Goal: Transaction & Acquisition: Purchase product/service

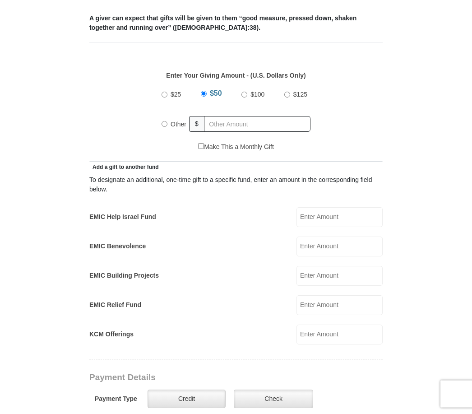
scroll to position [358, 0]
click at [346, 212] on input "EMIC Help Israel Fund" at bounding box center [340, 217] width 86 height 20
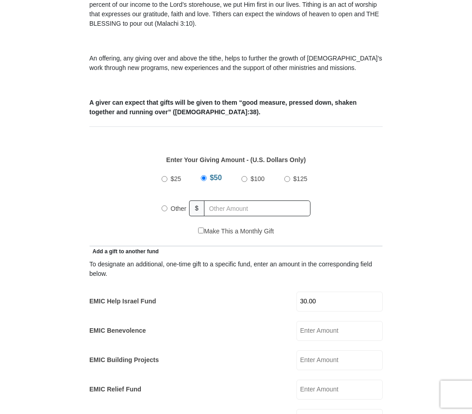
scroll to position [269, 0]
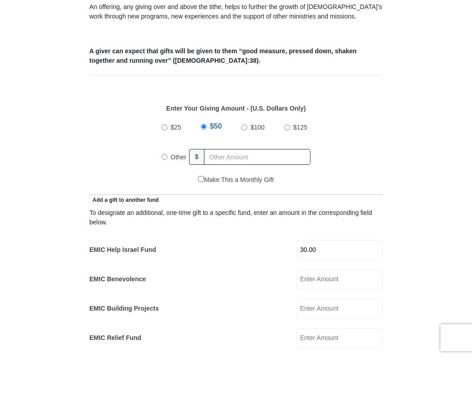
type input "30.00"
click at [167, 210] on input "Other" at bounding box center [165, 213] width 6 height 6
radio input "true"
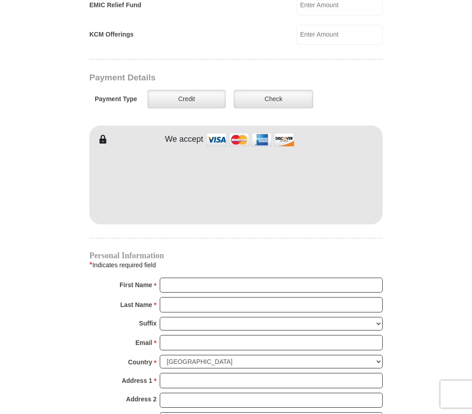
scroll to position [657, 0]
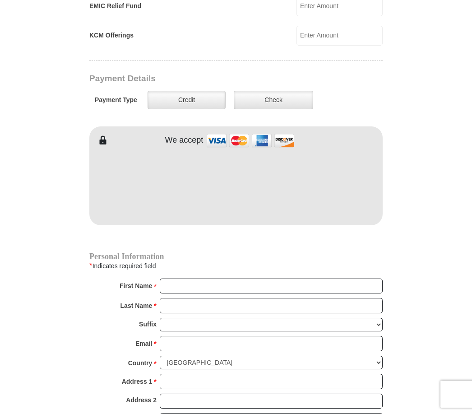
type input "290.00"
click at [204, 91] on label "Credit" at bounding box center [187, 100] width 78 height 19
click at [0, 0] on input "Credit" at bounding box center [0, 0] width 0 height 0
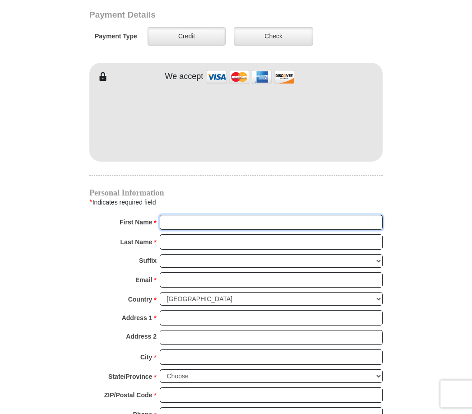
click at [185, 221] on input "First Name *" at bounding box center [271, 222] width 223 height 15
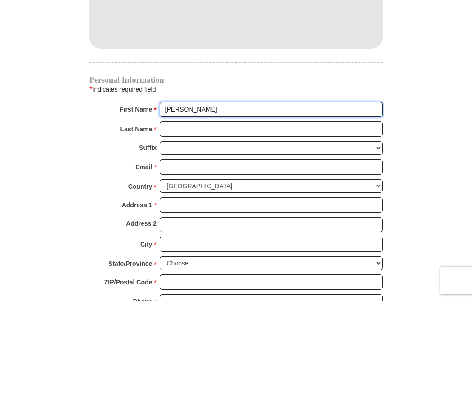
type input "Rosalind"
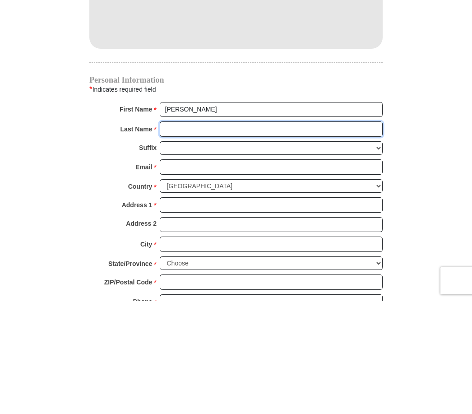
click at [185, 235] on input "Last Name *" at bounding box center [271, 242] width 223 height 15
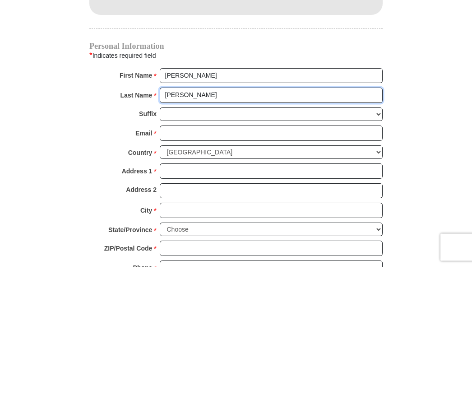
type input "Moore"
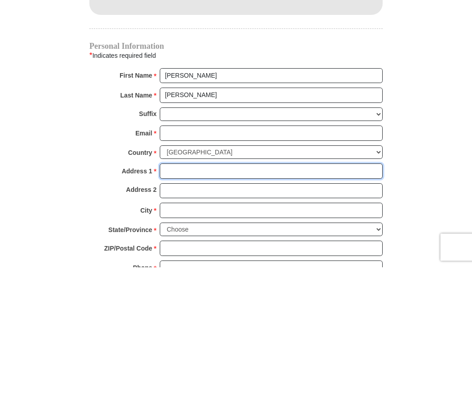
click at [194, 311] on input "Address 1 *" at bounding box center [271, 318] width 223 height 15
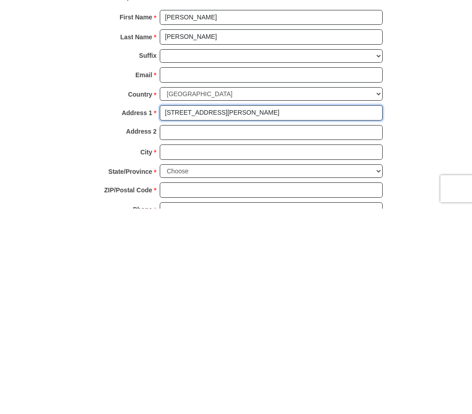
type input "3122 Chisholm TRAIL"
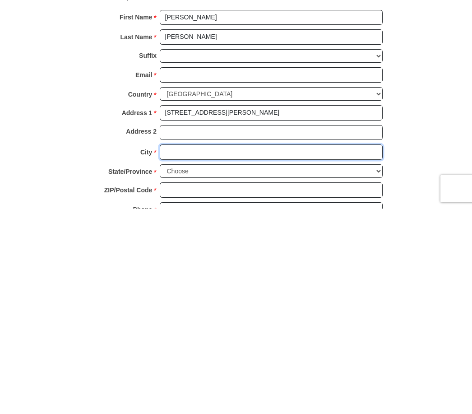
click at [197, 350] on input "City *" at bounding box center [271, 357] width 223 height 15
type input "Irving"
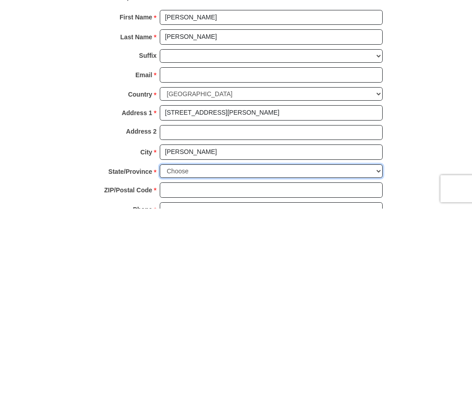
click at [232, 370] on select "Choose Alabama Alaska American Samoa Arizona Arkansas Armed Forces Americas Arm…" at bounding box center [271, 377] width 223 height 14
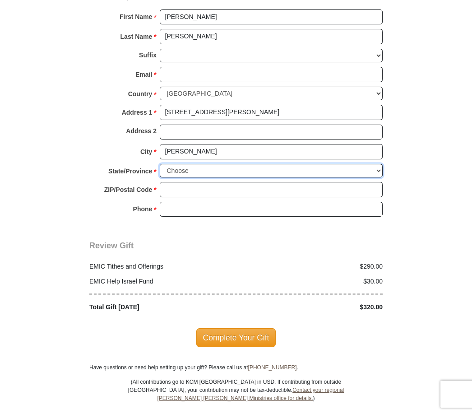
select select "TX"
click at [177, 182] on input "ZIP/Postal Code *" at bounding box center [271, 189] width 223 height 15
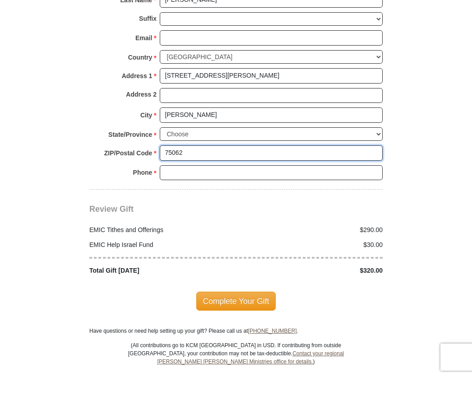
type input "75062"
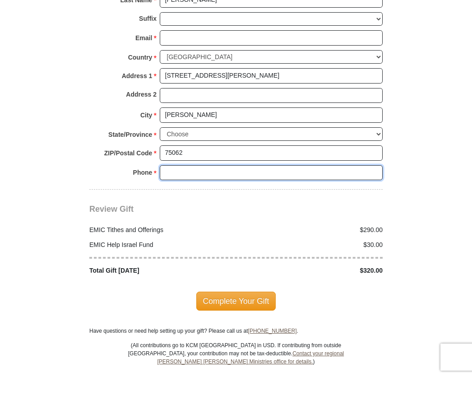
click at [219, 202] on input "Phone * *" at bounding box center [271, 209] width 223 height 15
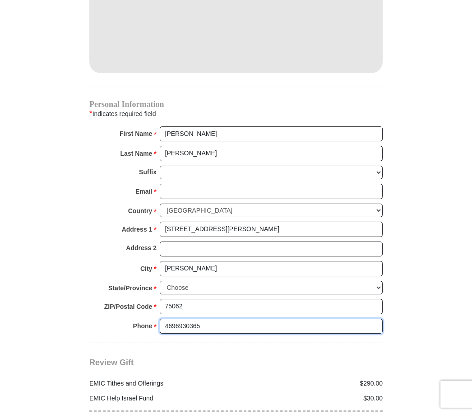
scroll to position [795, 0]
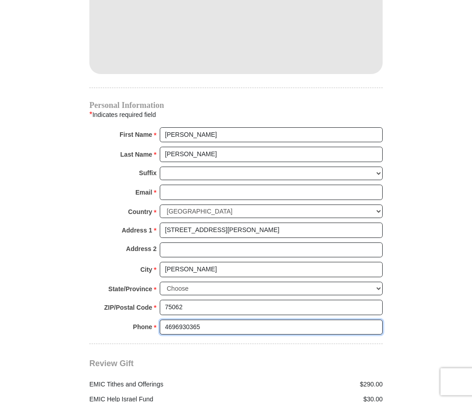
type input "4696930365"
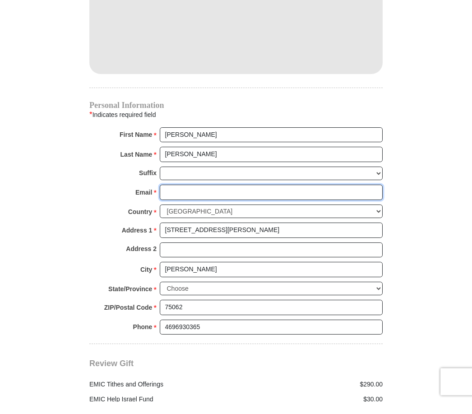
click at [179, 197] on input "Email *" at bounding box center [271, 204] width 223 height 15
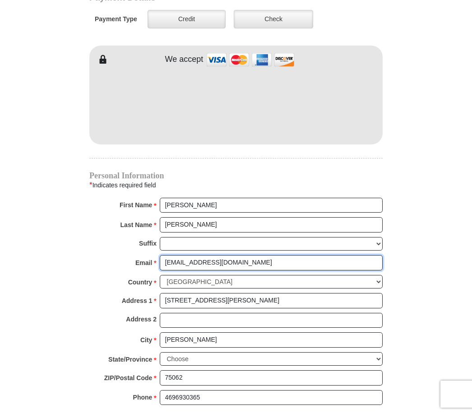
scroll to position [736, 0]
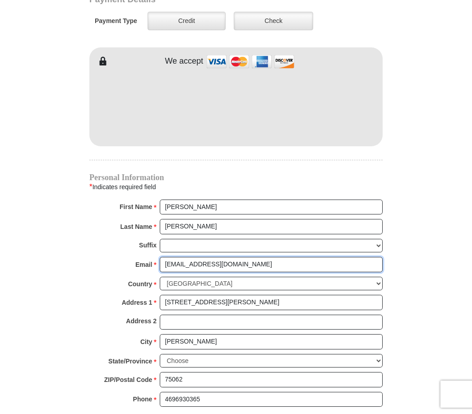
type input "wakeupwithagoal@gmail.com"
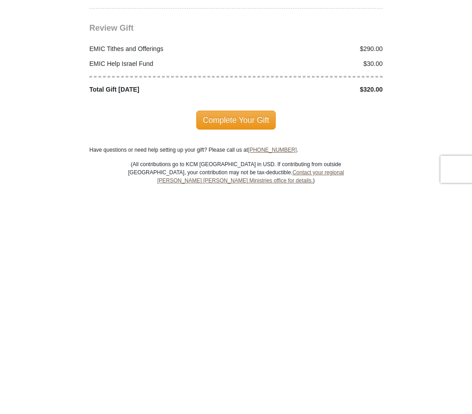
click at [252, 335] on span "Complete Your Gift" at bounding box center [236, 344] width 80 height 19
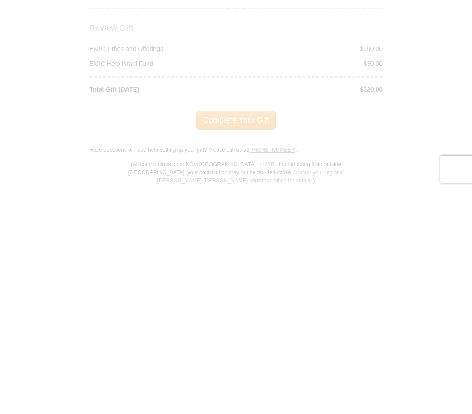
scroll to position [1143, 0]
